Goal: Task Accomplishment & Management: Use online tool/utility

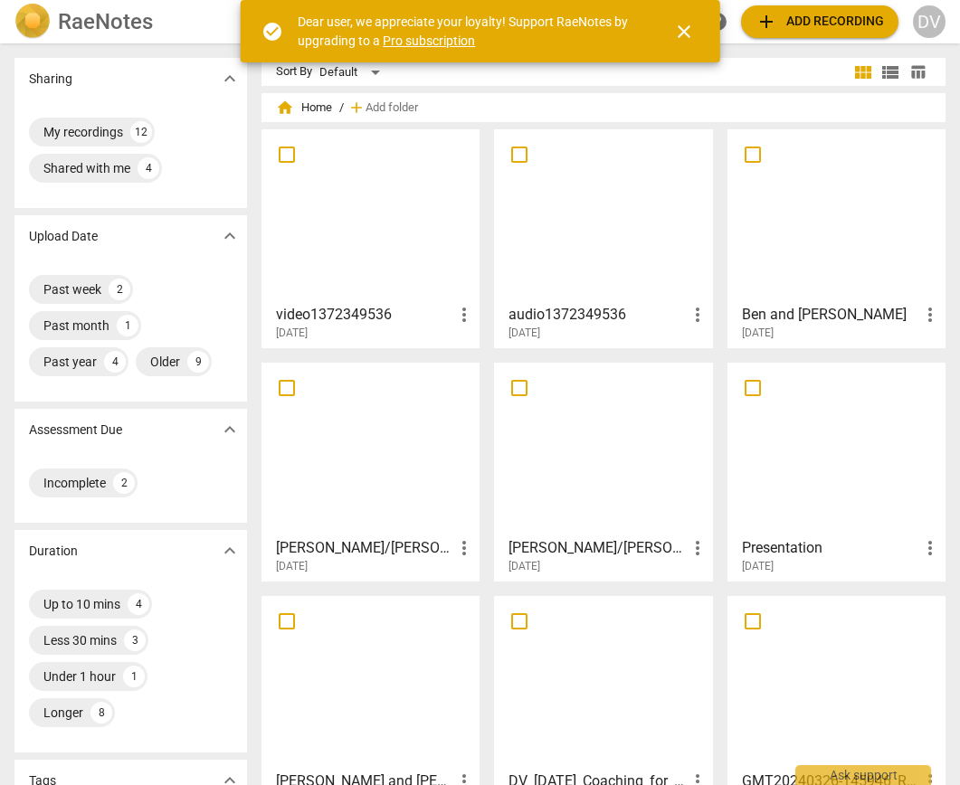
click at [790, 24] on span "add Add recording" at bounding box center [819, 22] width 128 height 22
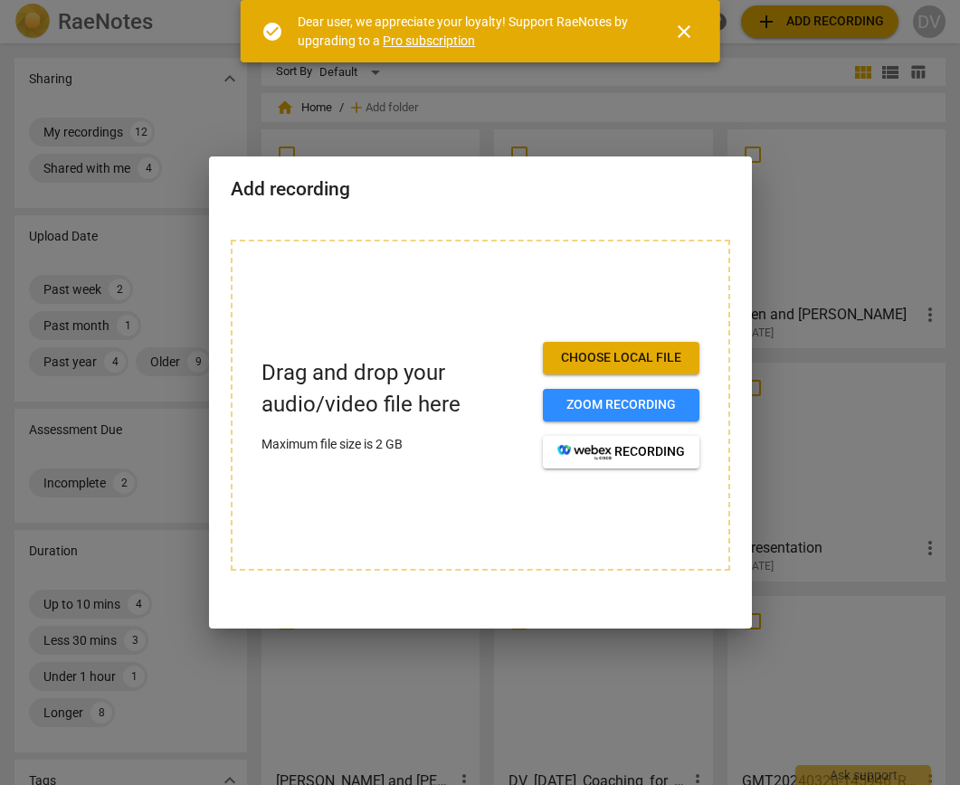
click at [625, 360] on span "Choose local file" at bounding box center [621, 358] width 128 height 18
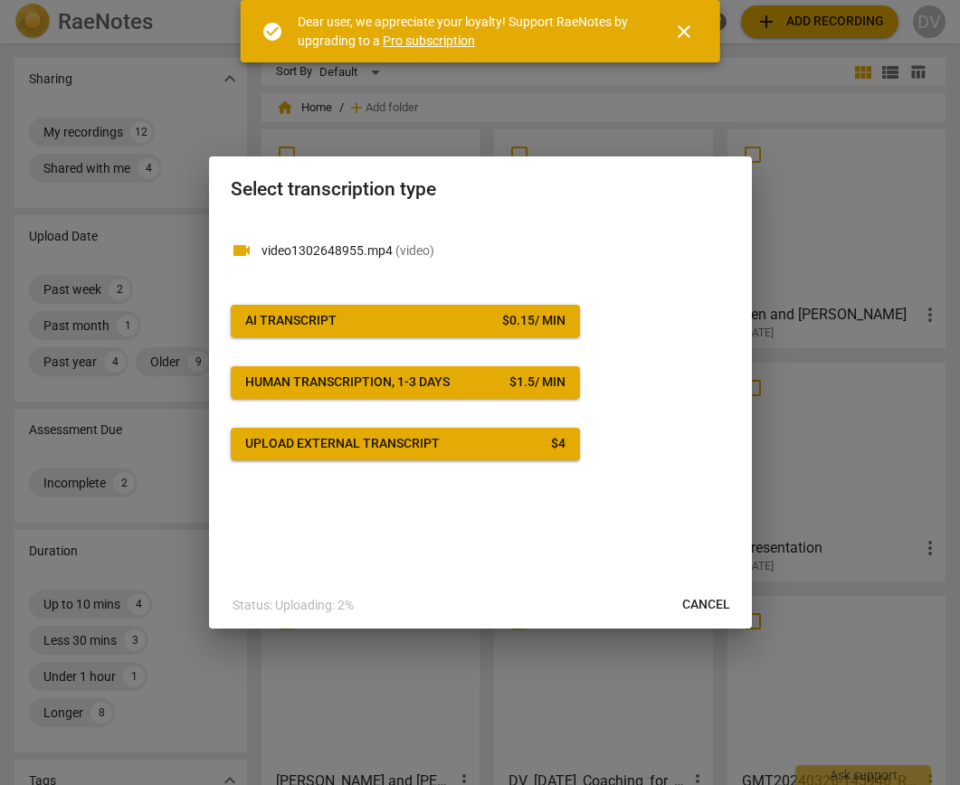
click at [441, 322] on span "AI Transcript $ 0.15 / min" at bounding box center [405, 321] width 320 height 18
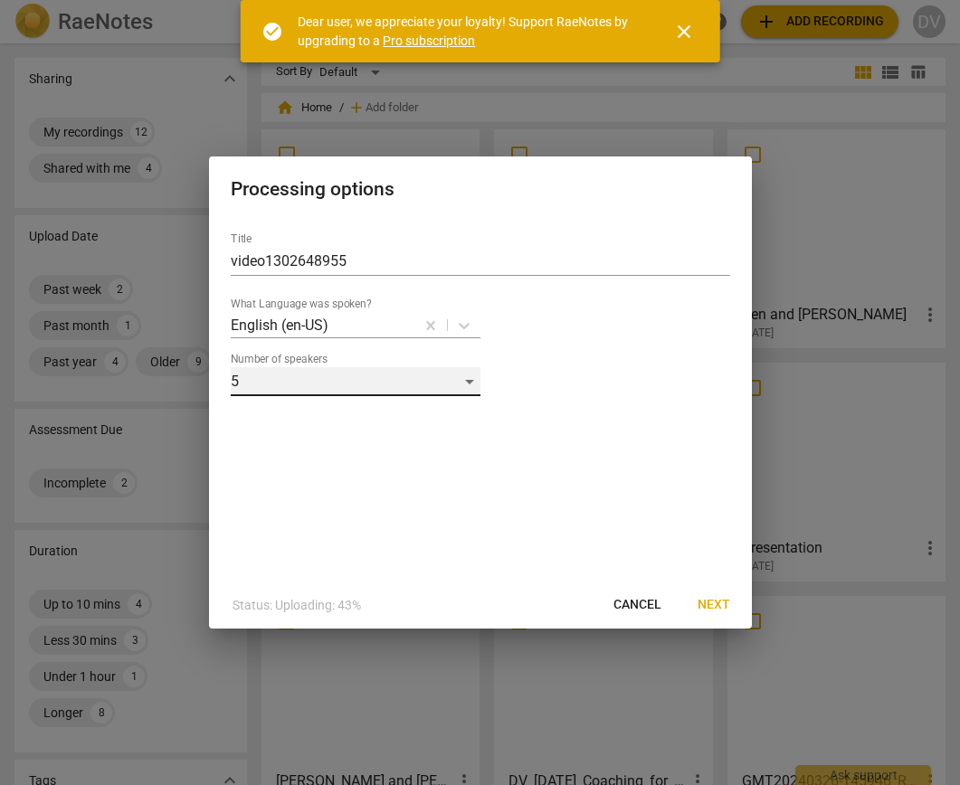
click at [469, 379] on div "5" at bounding box center [356, 381] width 250 height 29
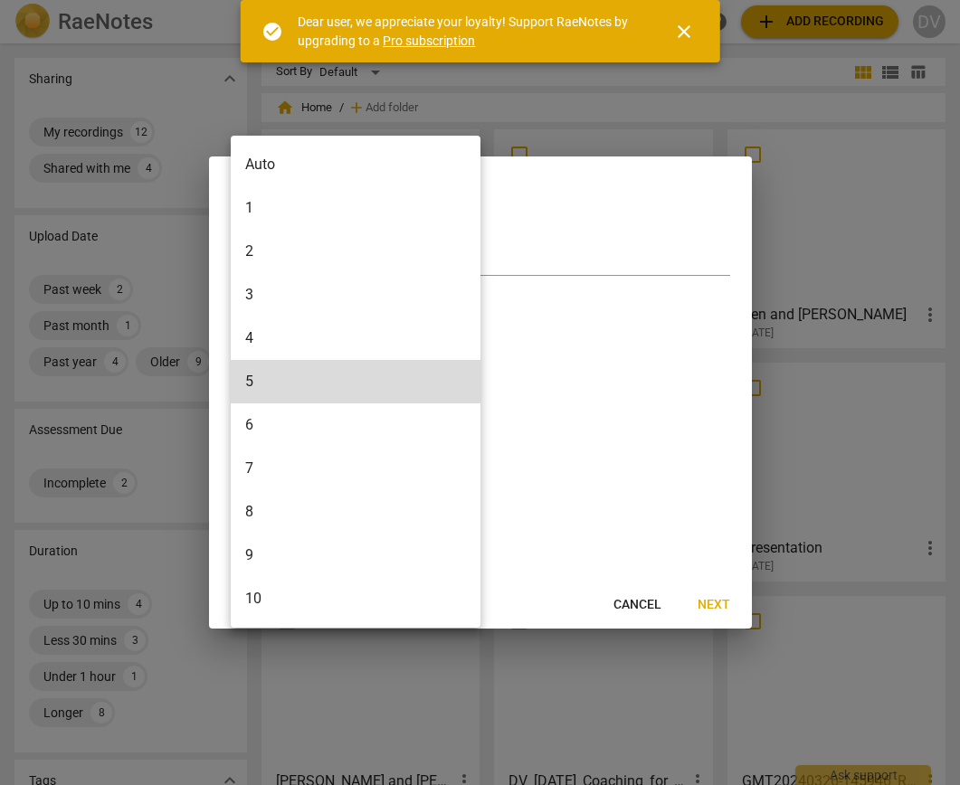
click at [455, 420] on li "6" at bounding box center [356, 424] width 250 height 43
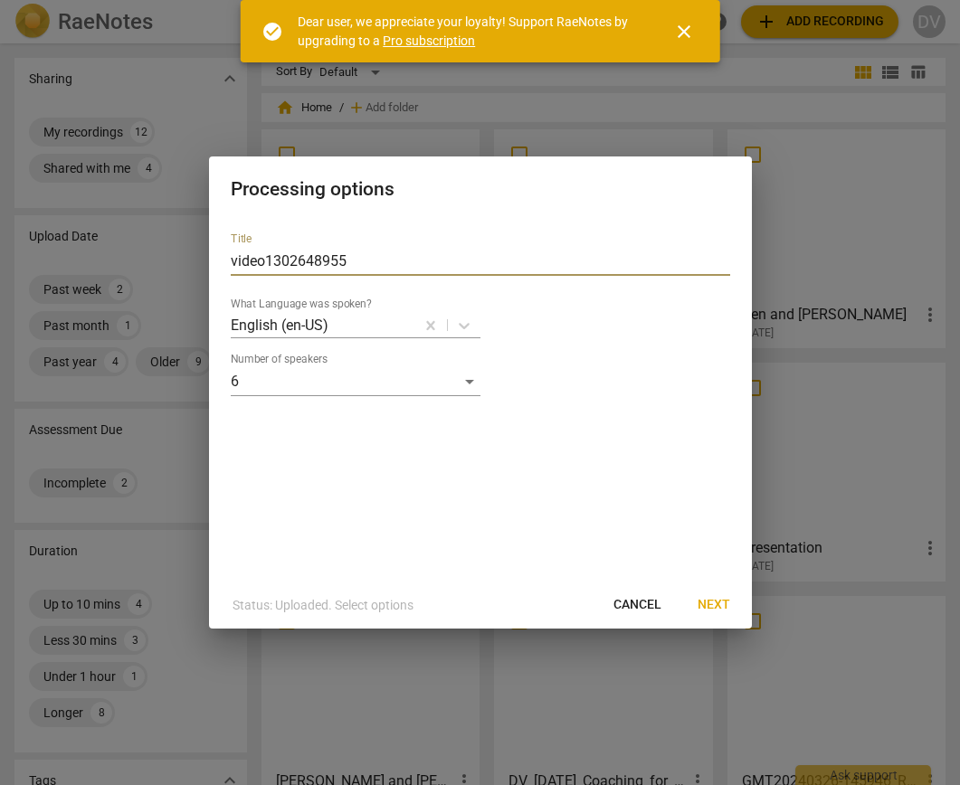
click at [320, 262] on input "video1302648955" at bounding box center [480, 261] width 499 height 29
click at [232, 261] on input "AccountabilityGroup" at bounding box center [480, 261] width 499 height 29
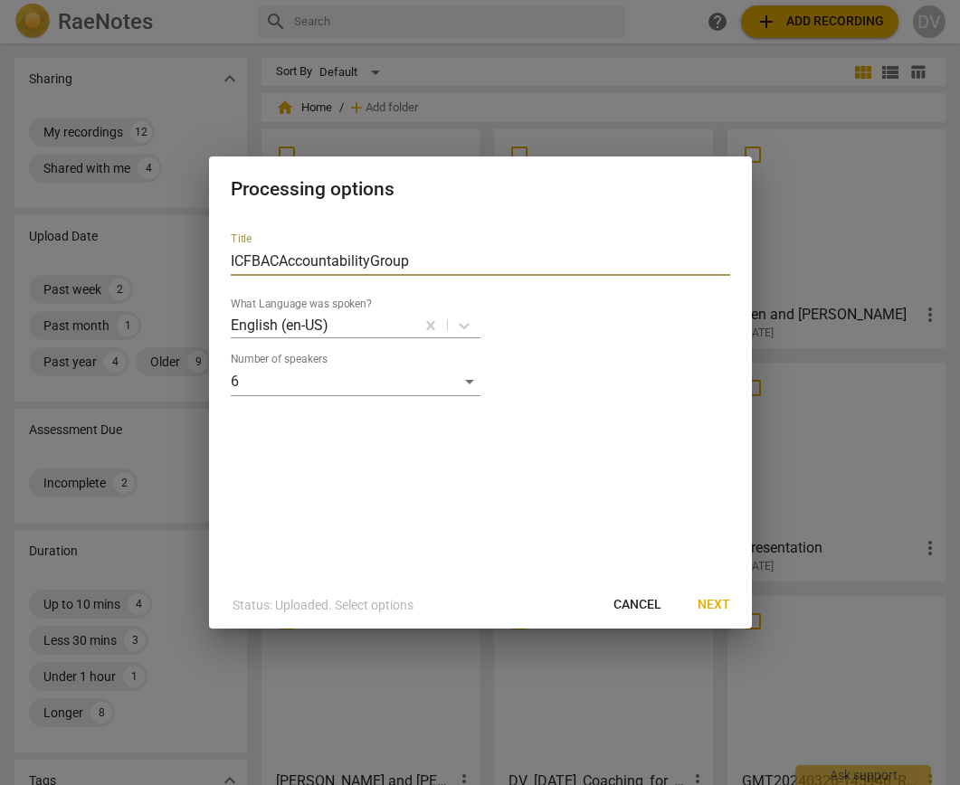
type input "ICFBACAccountabilityGroup"
click at [707, 604] on span "Next" at bounding box center [713, 605] width 33 height 18
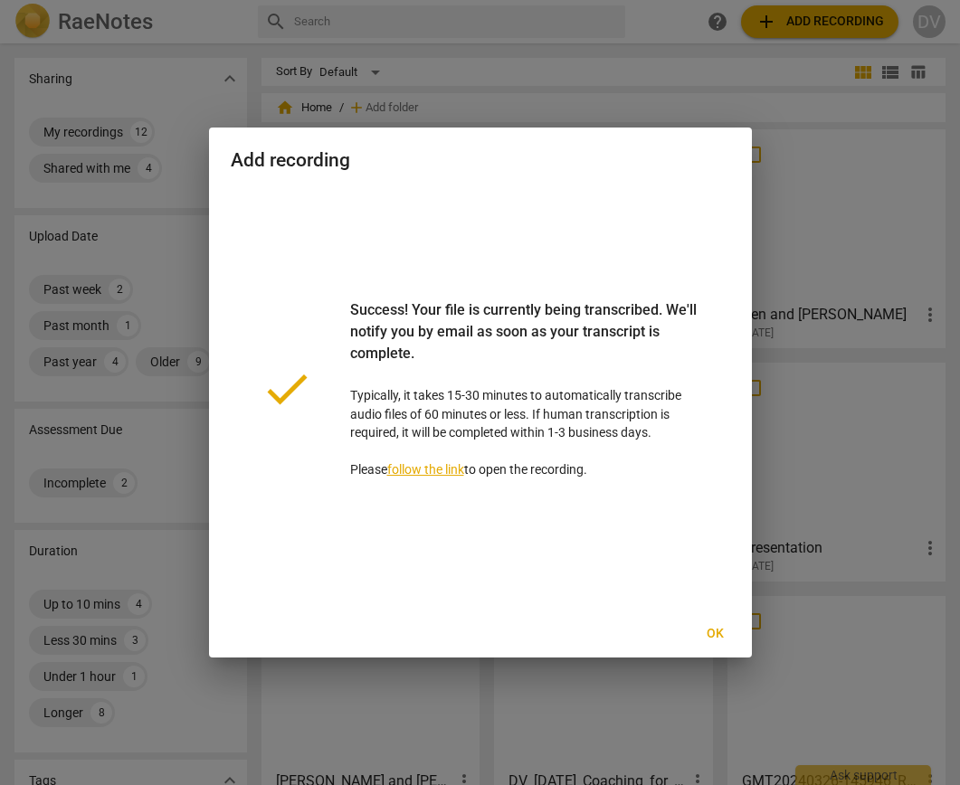
click at [713, 634] on span "Ok" at bounding box center [715, 634] width 29 height 18
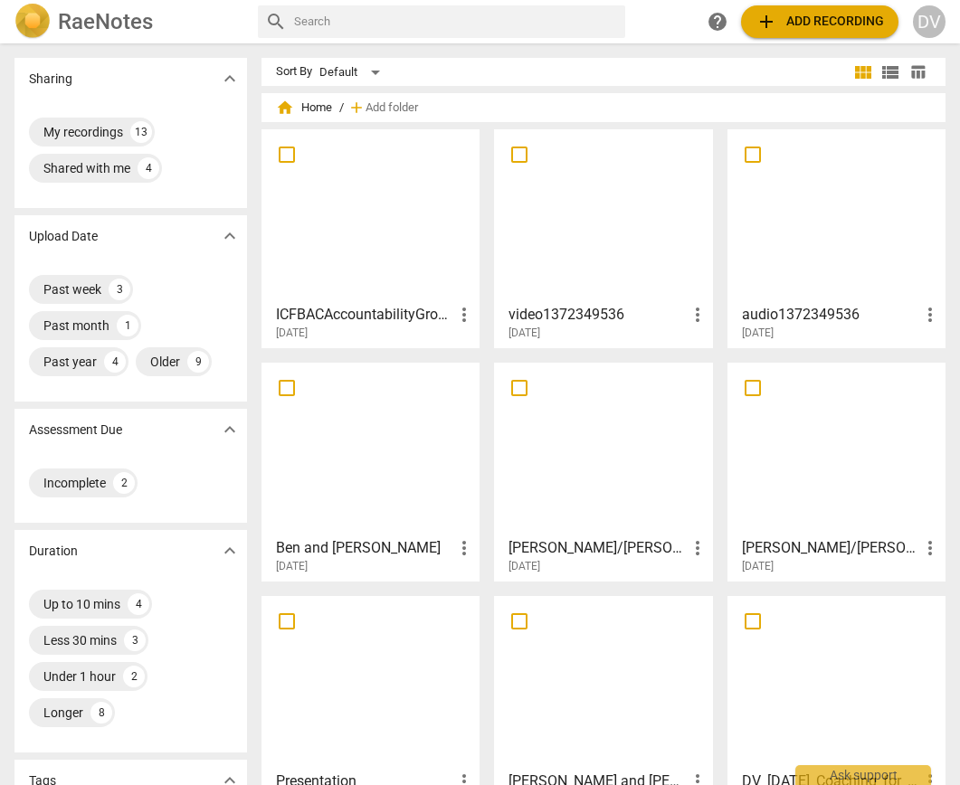
click at [409, 221] on div at bounding box center [370, 216] width 205 height 160
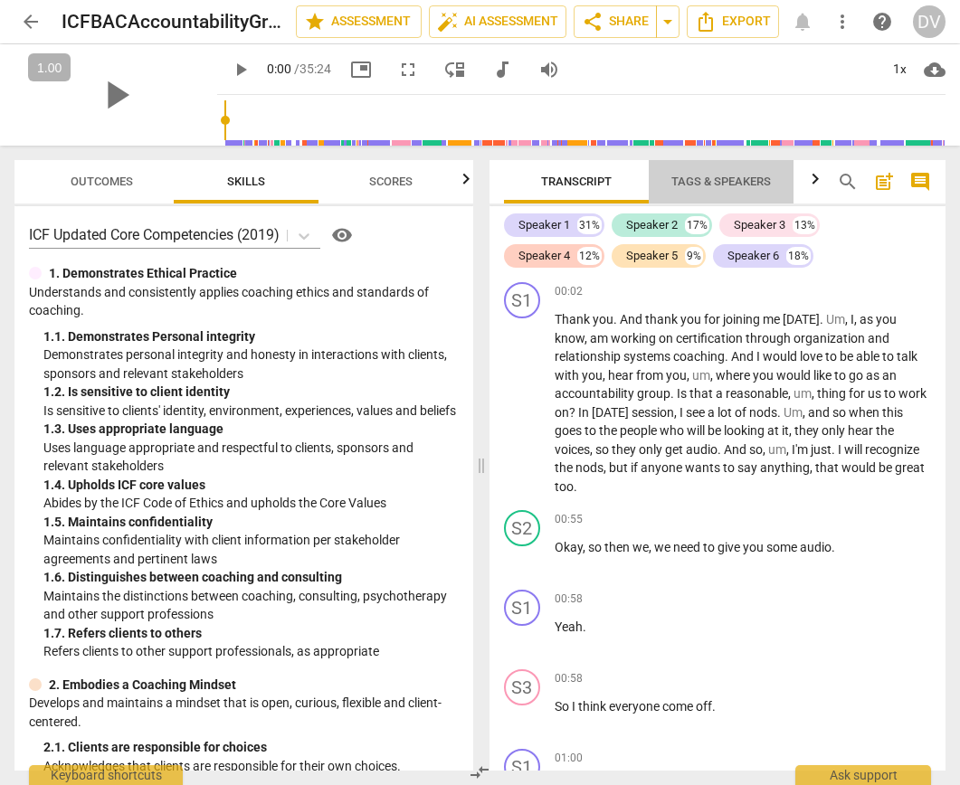
click at [685, 180] on span "Tags & Speakers" at bounding box center [721, 182] width 100 height 14
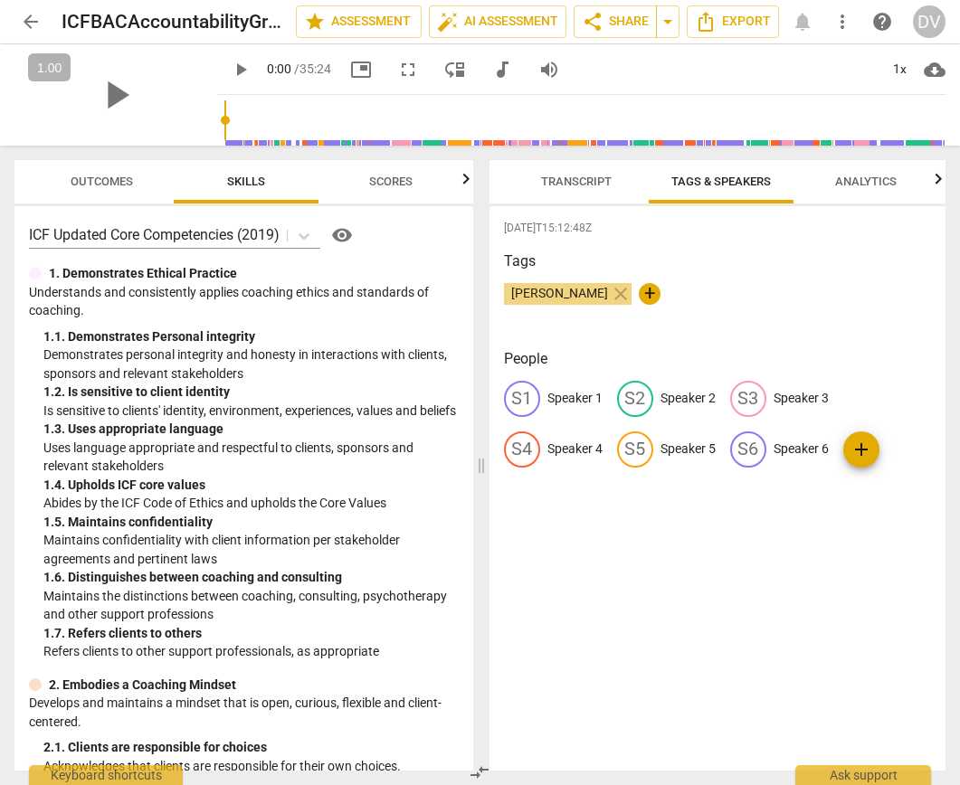
click at [575, 396] on p "Speaker 1" at bounding box center [574, 398] width 55 height 19
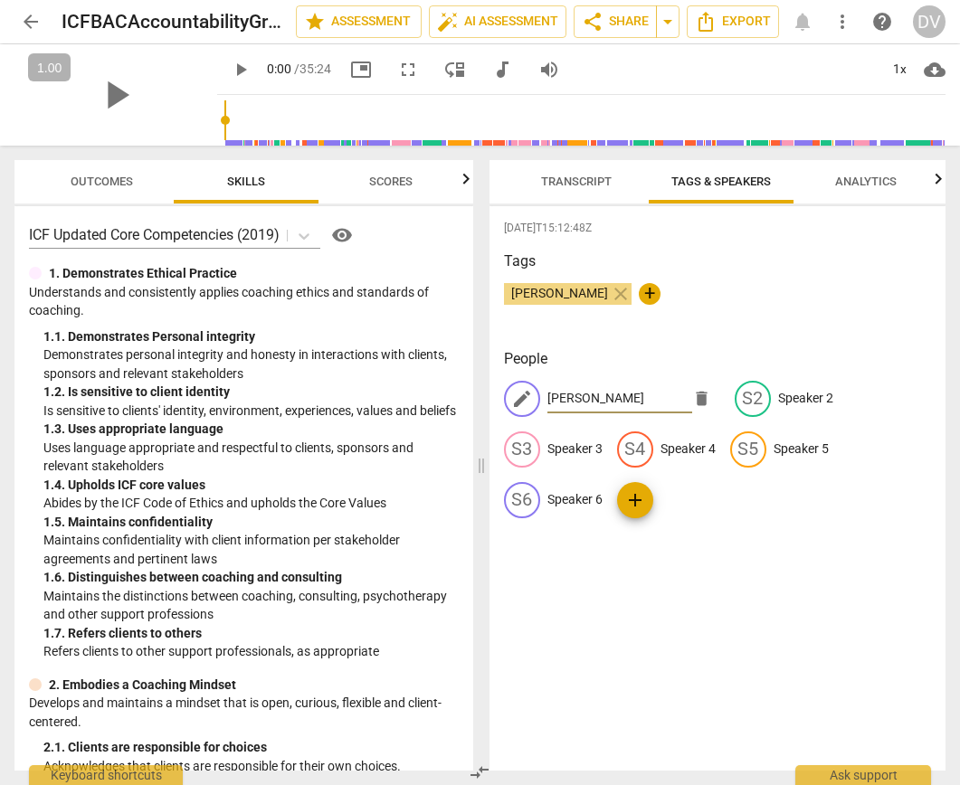
type input "[PERSON_NAME]"
click at [710, 667] on div "[DATE]T15:12:48Z Tags [PERSON_NAME] close + People edit [PERSON_NAME] delete S2…" at bounding box center [717, 488] width 457 height 564
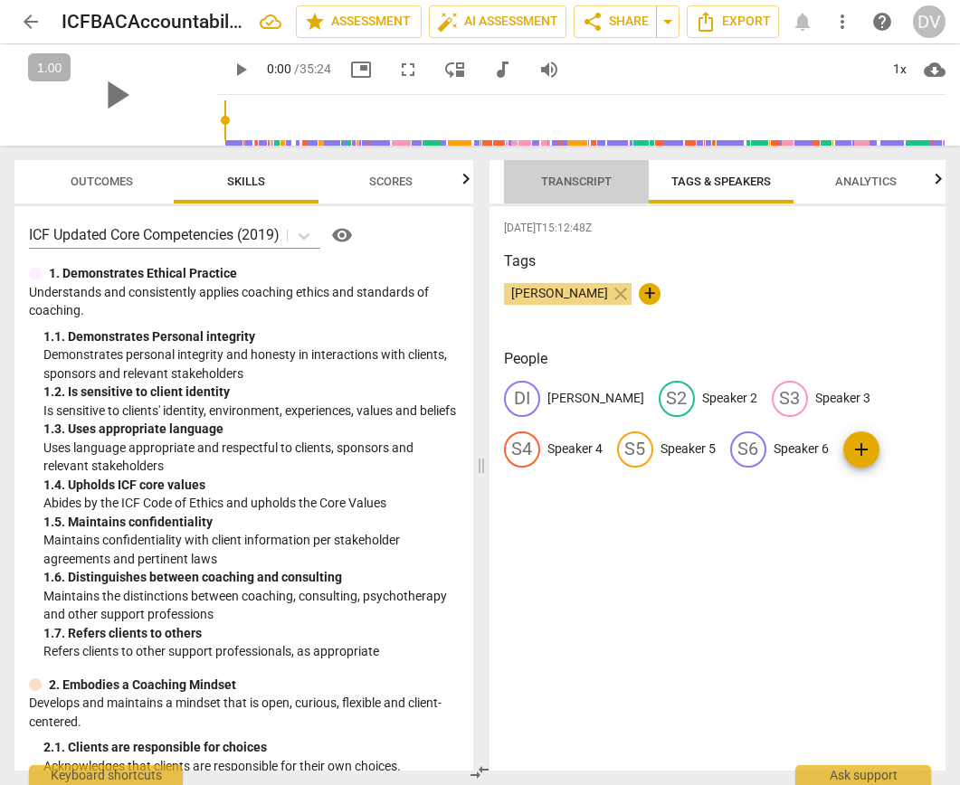
click at [562, 183] on span "Transcript" at bounding box center [576, 182] width 71 height 14
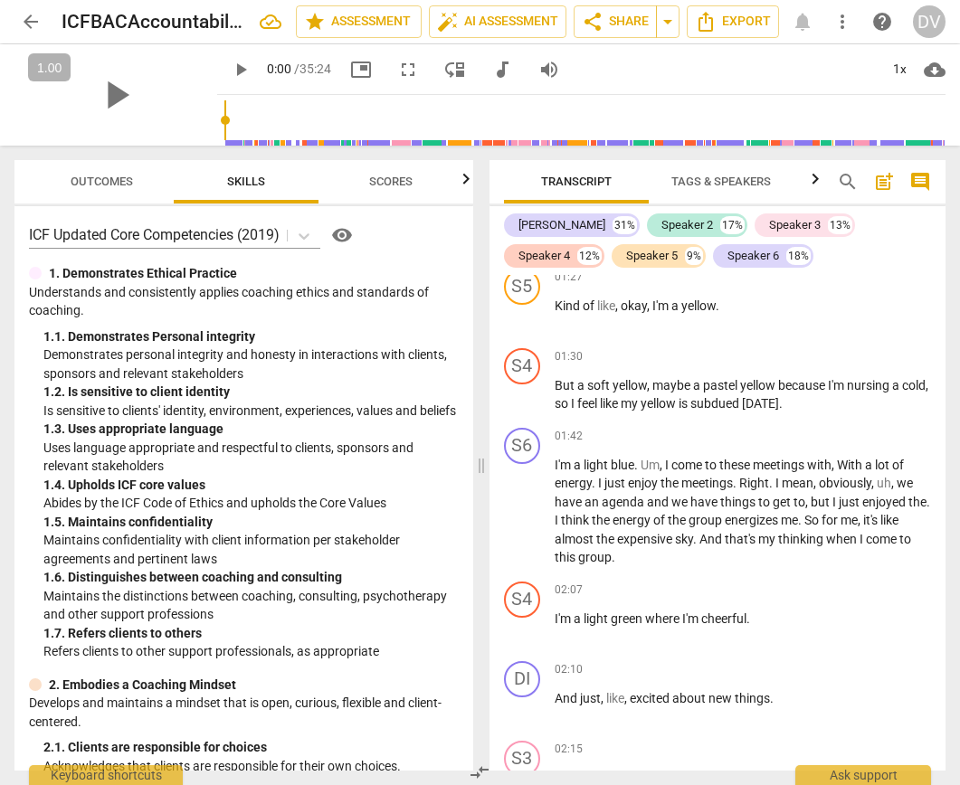
scroll to position [801, 0]
